Goal: Task Accomplishment & Management: Manage account settings

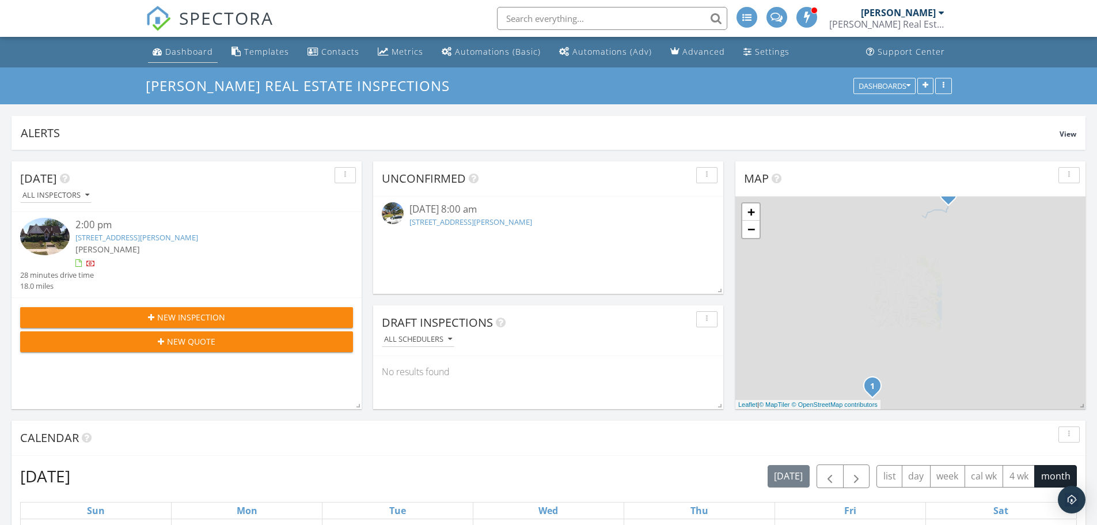
scroll to position [219, 1074]
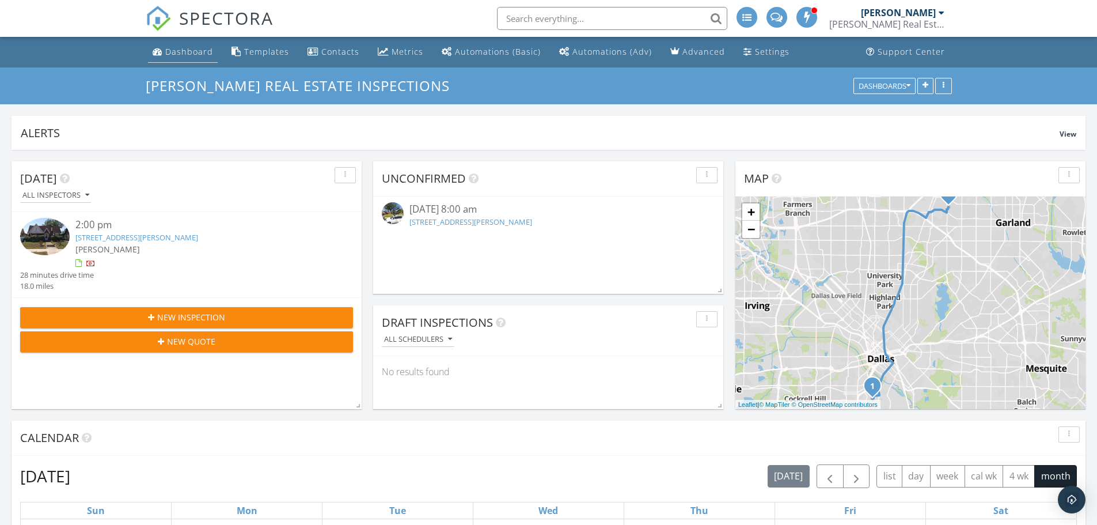
click at [180, 51] on div "Dashboard" at bounding box center [189, 51] width 48 height 11
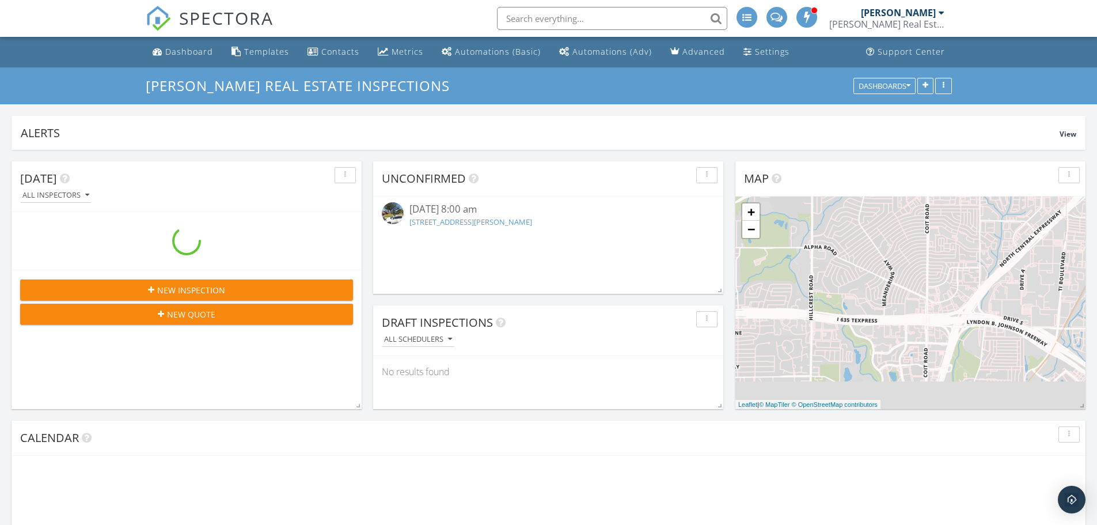
scroll to position [219, 1074]
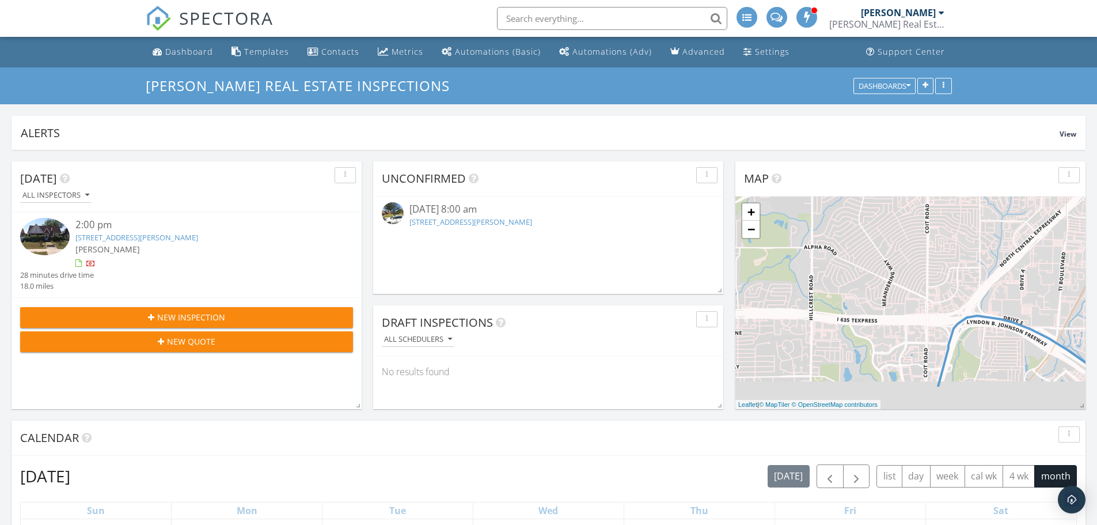
click at [497, 221] on link "[STREET_ADDRESS][PERSON_NAME]" at bounding box center [470, 221] width 123 height 10
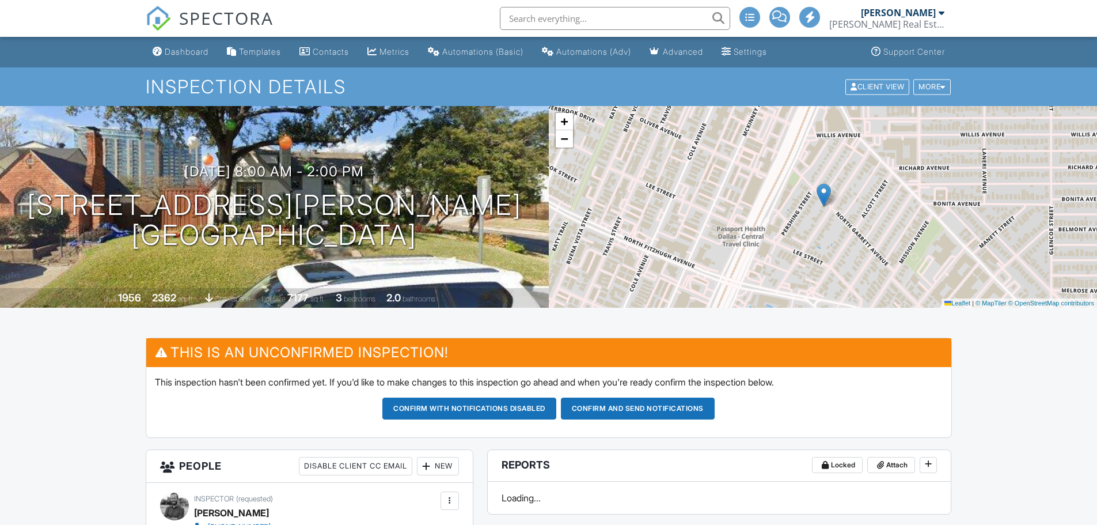
click at [188, 47] on div "Dashboard" at bounding box center [187, 52] width 44 height 10
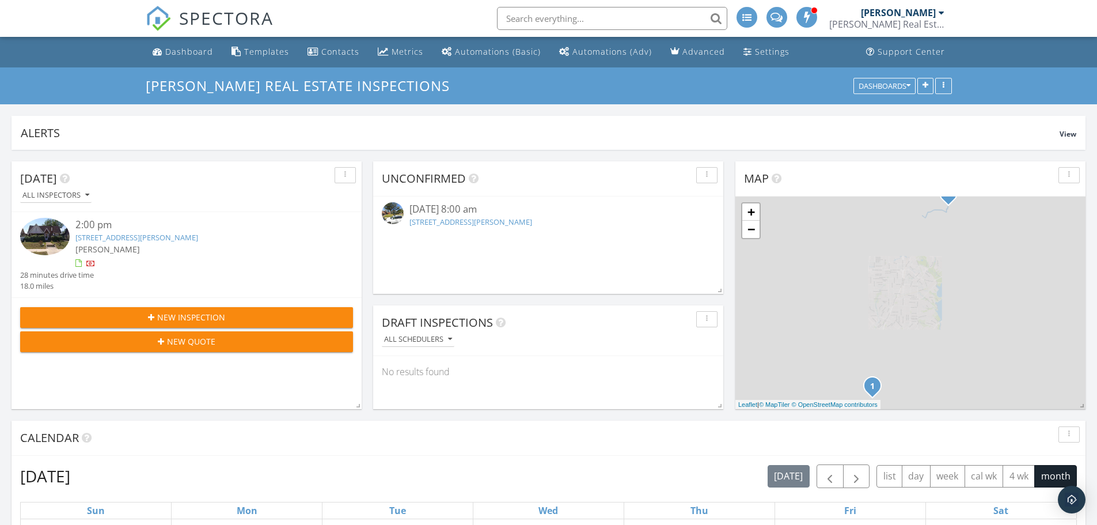
scroll to position [219, 1074]
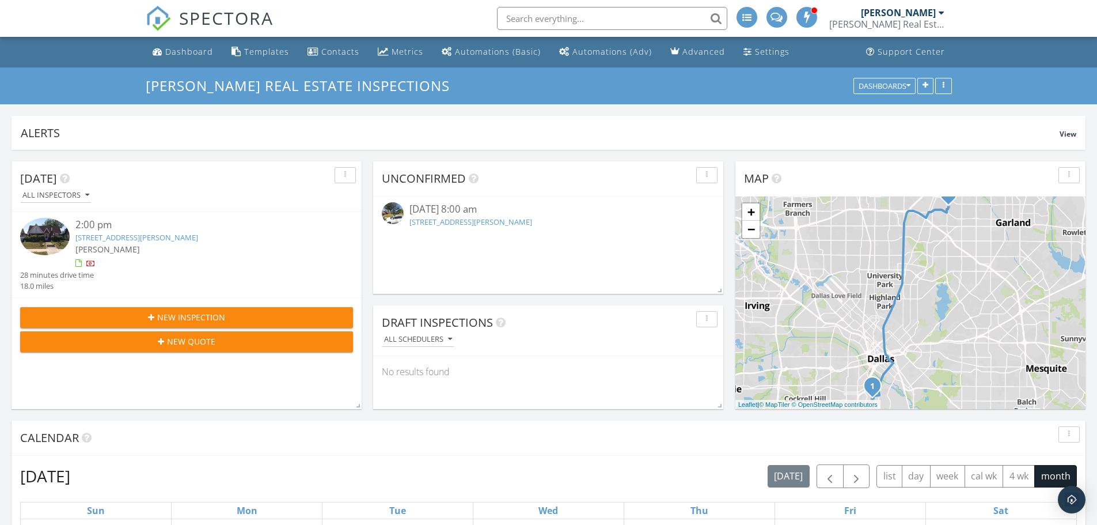
click at [142, 237] on link "1206 Galloway Ave, Dallas, TX 75216" at bounding box center [136, 237] width 123 height 10
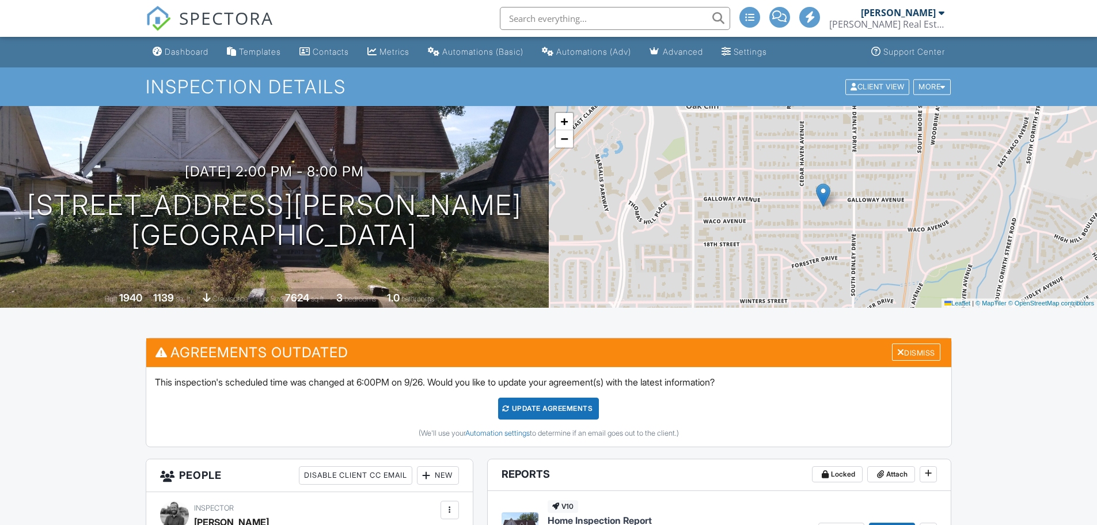
click at [526, 405] on div "Update Agreements" at bounding box center [548, 408] width 101 height 22
